Goal: Book appointment/travel/reservation

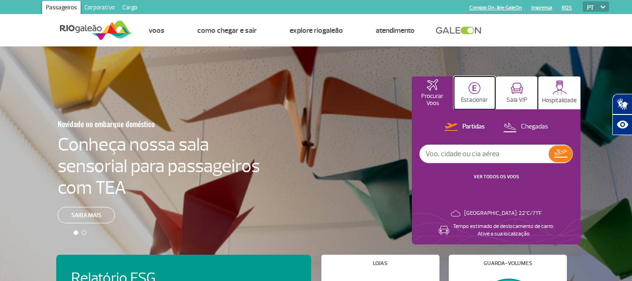
click at [467, 89] on button "Estacionar" at bounding box center [474, 92] width 41 height 33
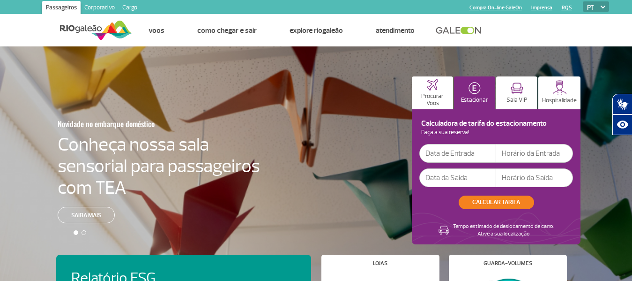
click at [445, 156] on input "text" at bounding box center [457, 153] width 77 height 19
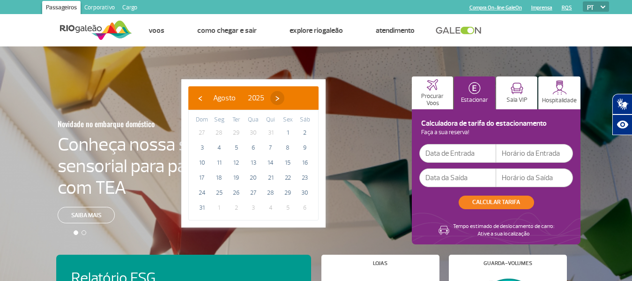
click at [284, 99] on span "›" at bounding box center [277, 98] width 14 height 14
click at [306, 131] on span "6" at bounding box center [305, 132] width 15 height 15
type input "[DATE]"
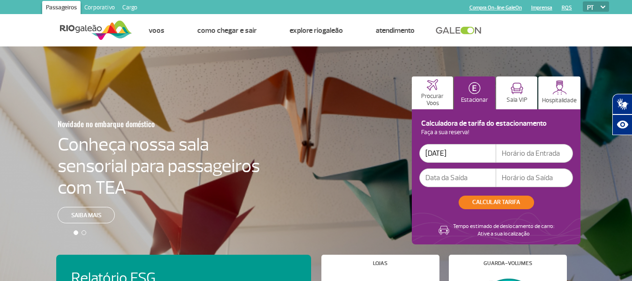
click at [510, 156] on input "text" at bounding box center [534, 153] width 77 height 19
type input "7"
click at [536, 154] on input "text" at bounding box center [534, 153] width 77 height 19
type input "07:00"
click at [456, 176] on input "text" at bounding box center [457, 177] width 77 height 19
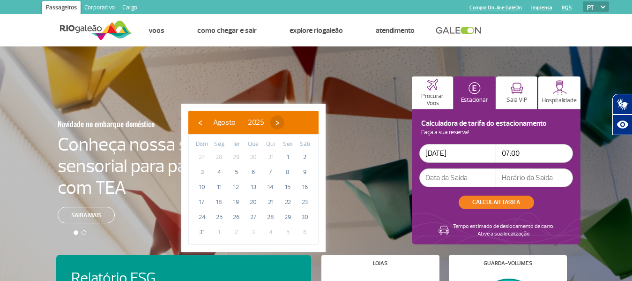
click at [284, 123] on span "›" at bounding box center [277, 122] width 14 height 14
click at [201, 170] on span "7" at bounding box center [201, 171] width 15 height 15
type input "[DATE]"
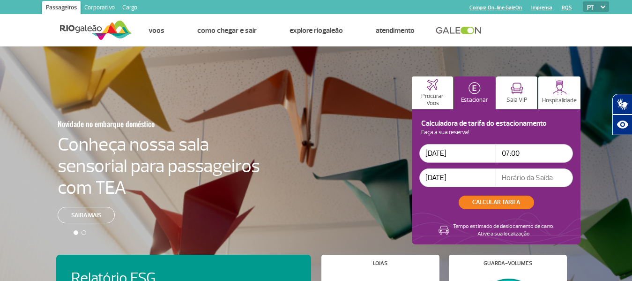
click at [517, 178] on input "text" at bounding box center [534, 177] width 77 height 19
type input "18:00"
click at [509, 202] on button "CALCULAR TARIFA" at bounding box center [496, 202] width 75 height 14
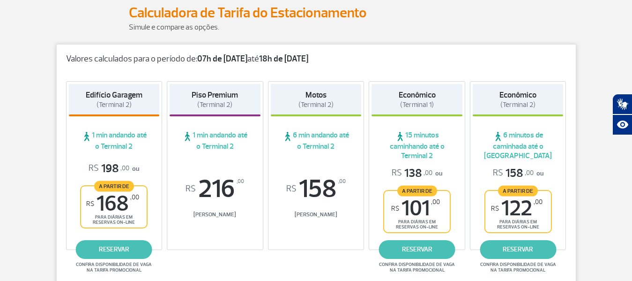
scroll to position [141, 0]
